Goal: Task Accomplishment & Management: Manage account settings

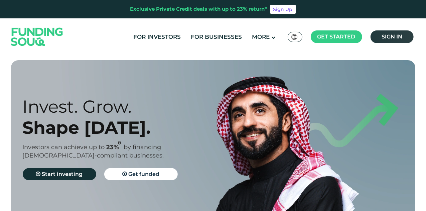
click at [421, 38] on header "Exclusive Private Credit deals with up to 23% return* Sign Up For Investors For…" at bounding box center [213, 27] width 426 height 55
click at [396, 34] on span "Sign in" at bounding box center [391, 36] width 21 height 6
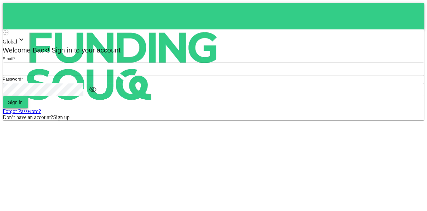
type input "[EMAIL_ADDRESS][PERSON_NAME][DOMAIN_NAME]"
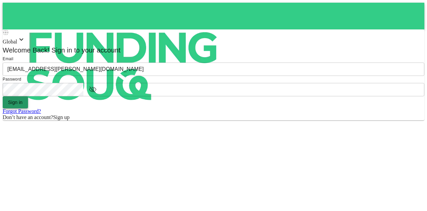
click at [28, 108] on button "Sign in" at bounding box center [15, 102] width 25 height 12
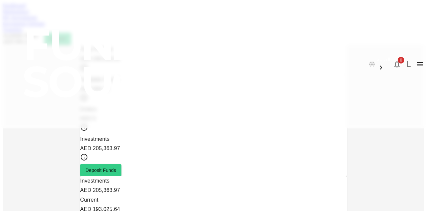
click at [26, 8] on link "Dashboard" at bounding box center [14, 6] width 23 height 6
